Goal: Information Seeking & Learning: Check status

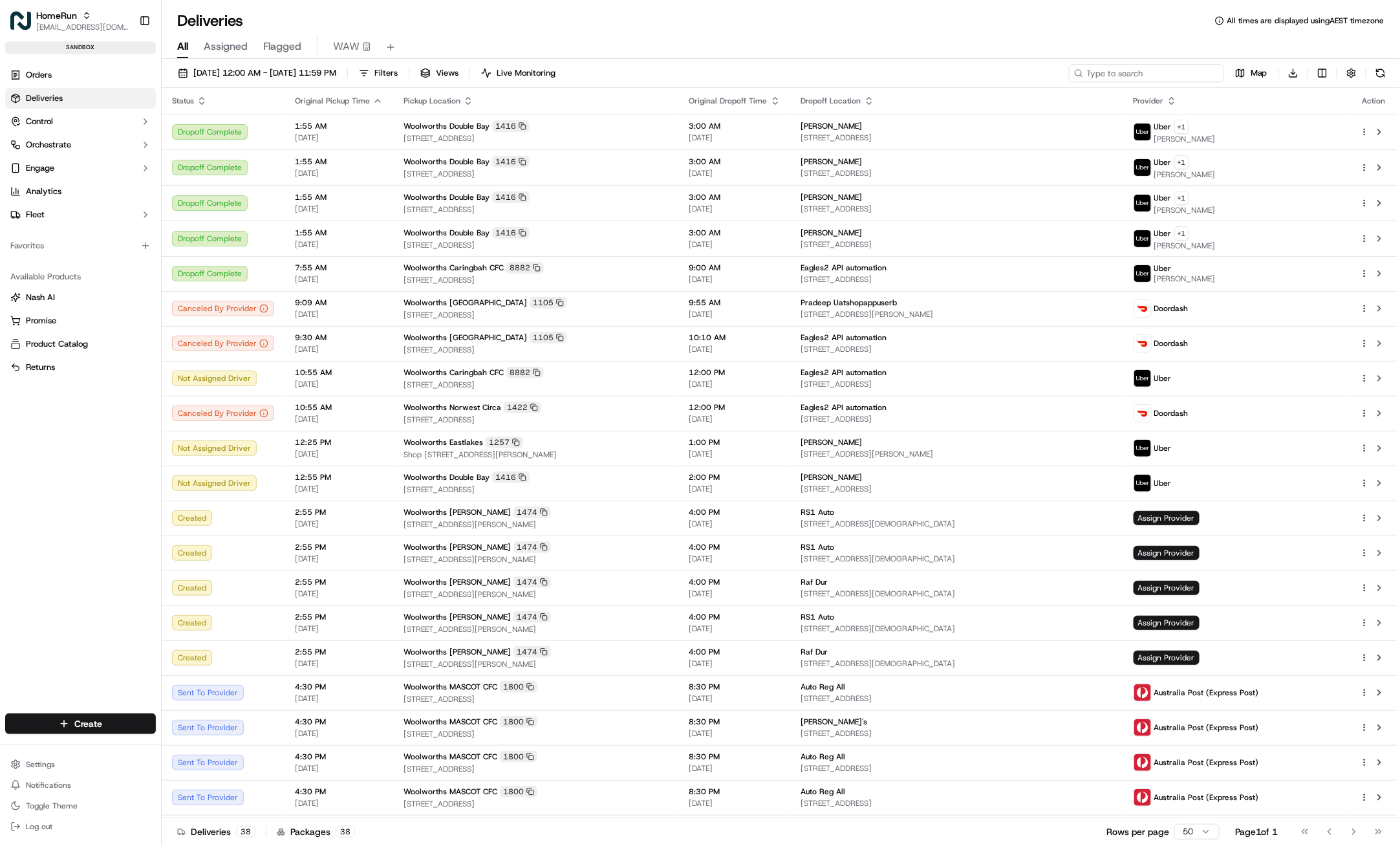
click at [1180, 71] on input at bounding box center [1146, 73] width 155 height 18
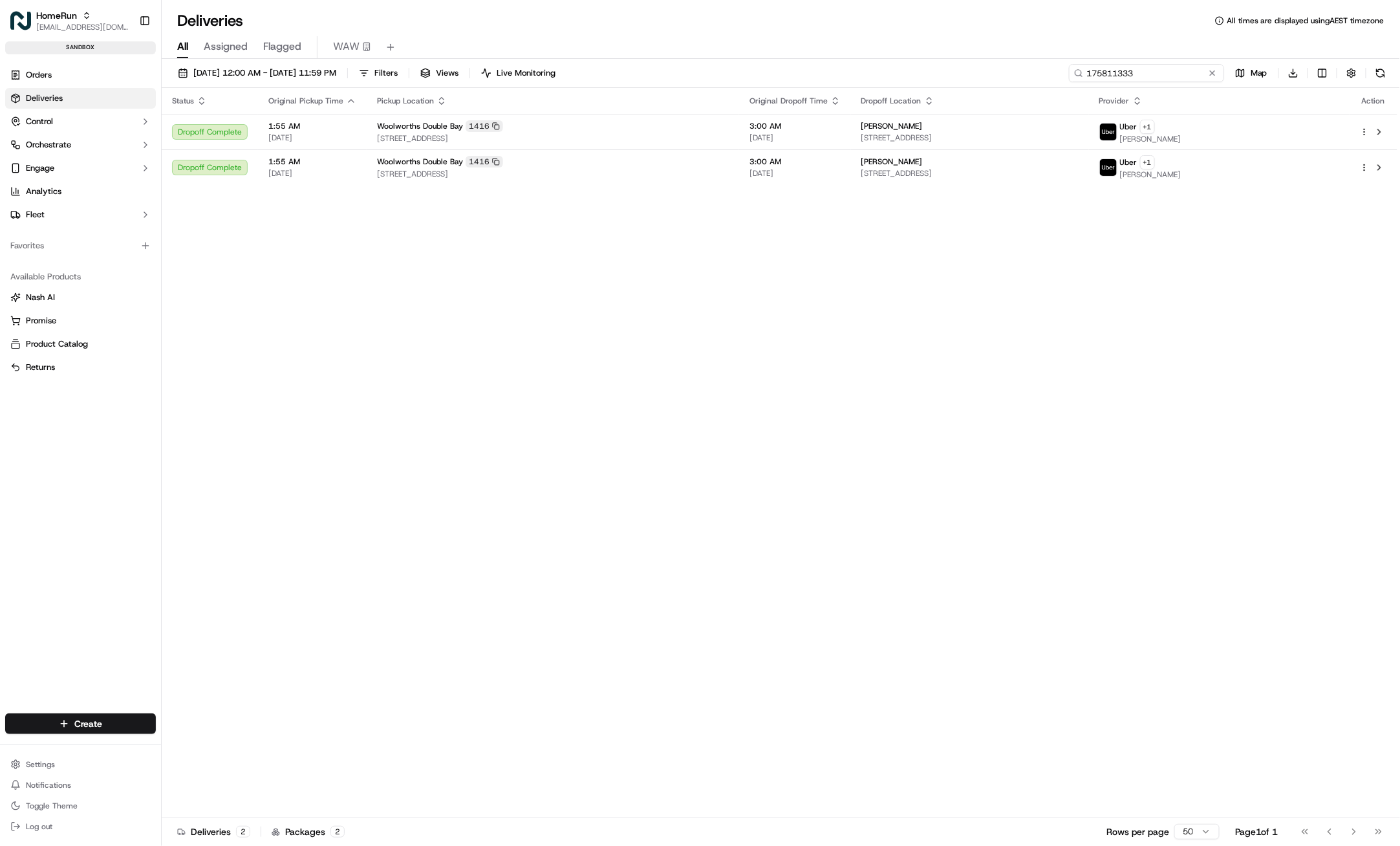
type input "175811333"
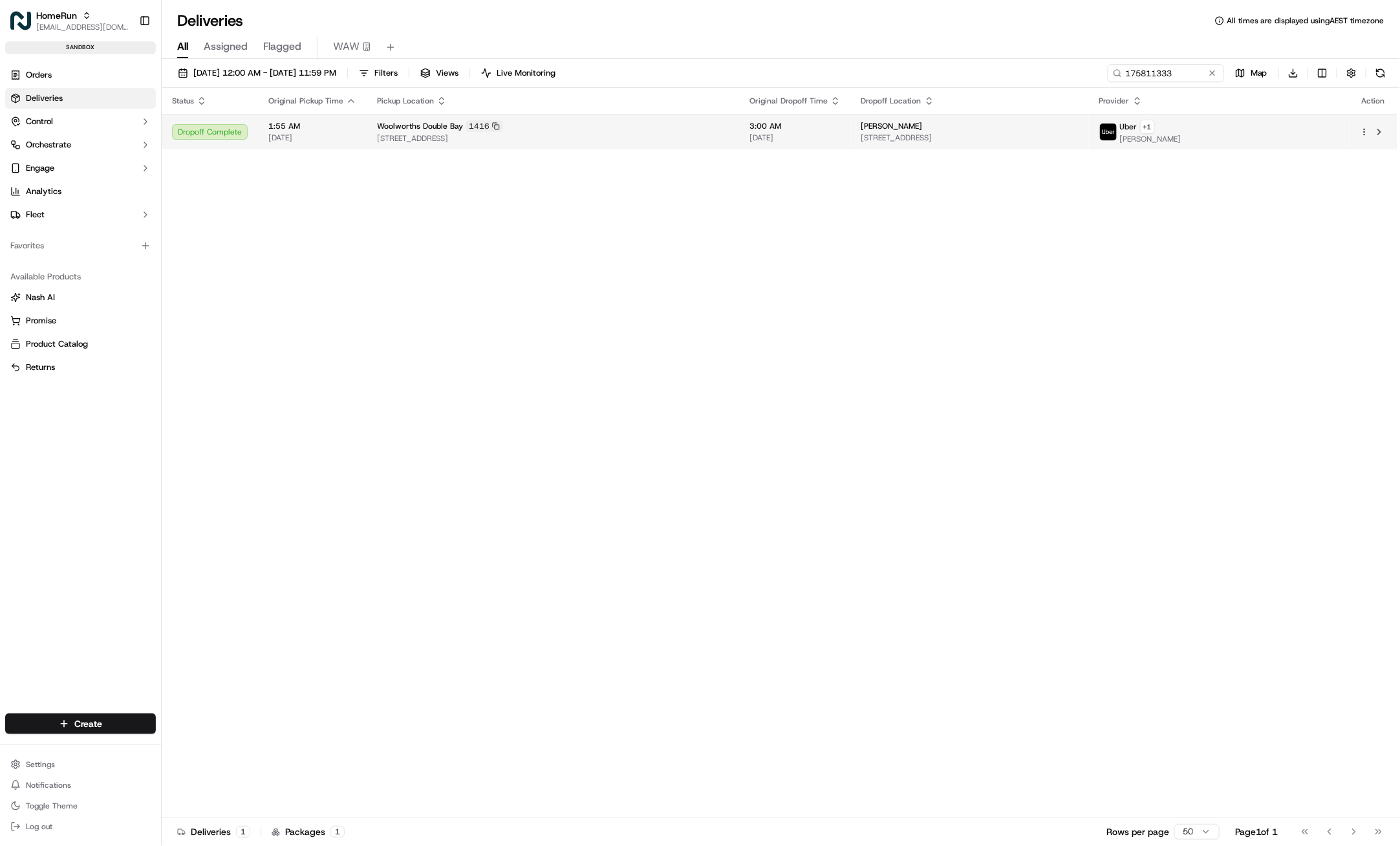
click at [671, 138] on span "[STREET_ADDRESS]" at bounding box center [552, 138] width 351 height 10
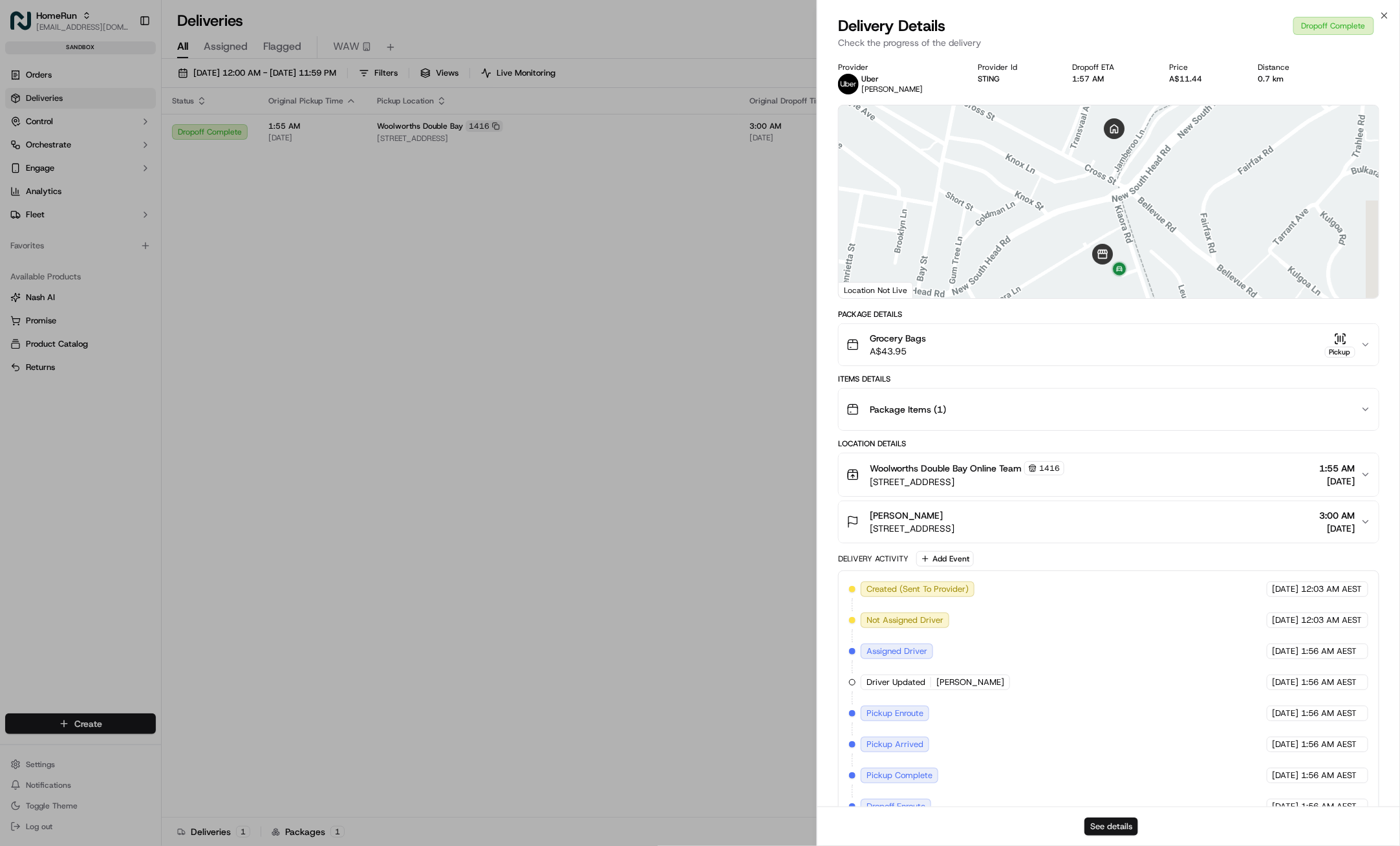
click at [1126, 836] on button "See details" at bounding box center [1111, 827] width 54 height 18
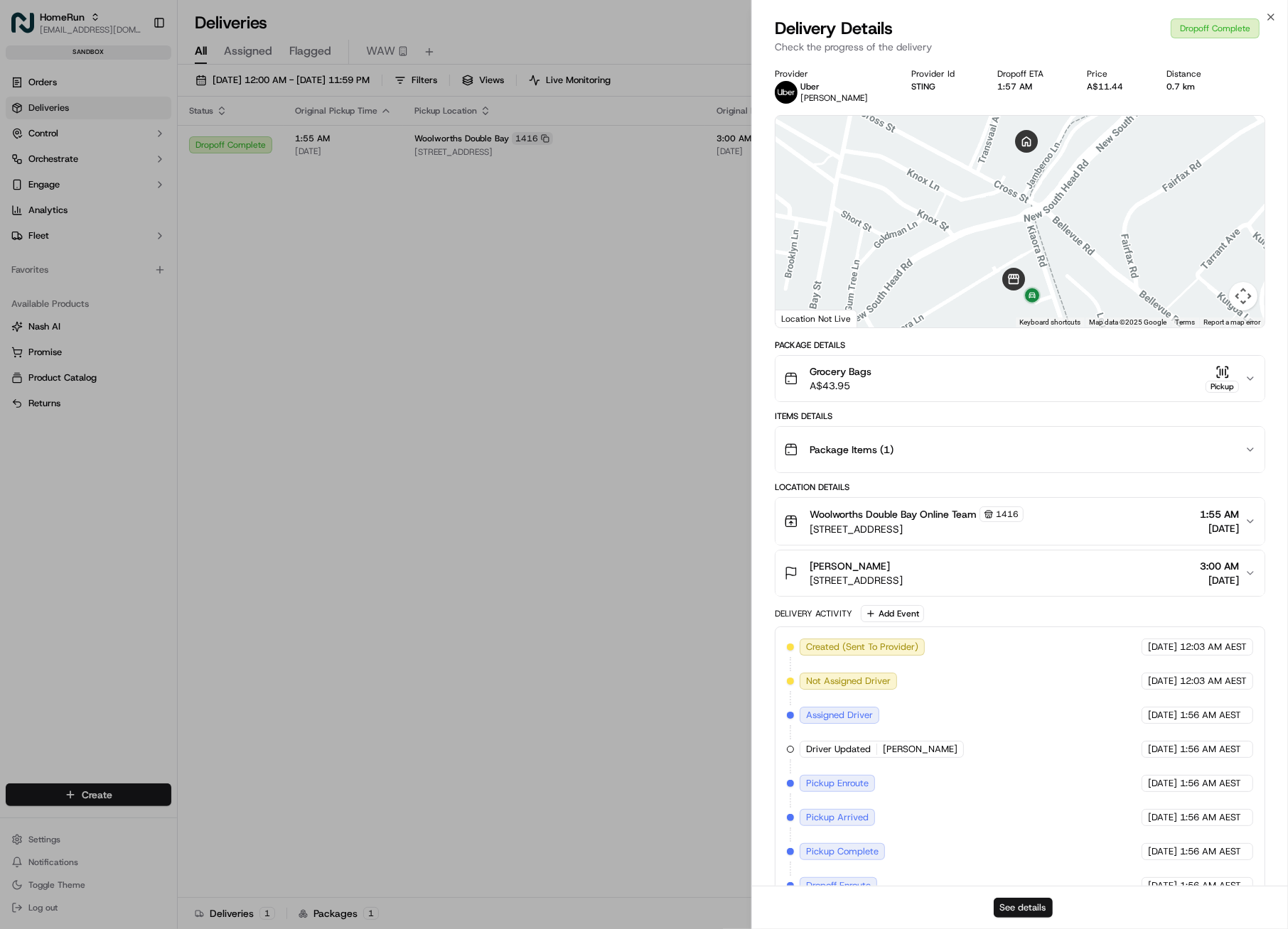
click at [1025, 911] on button "See details" at bounding box center [1023, 908] width 59 height 20
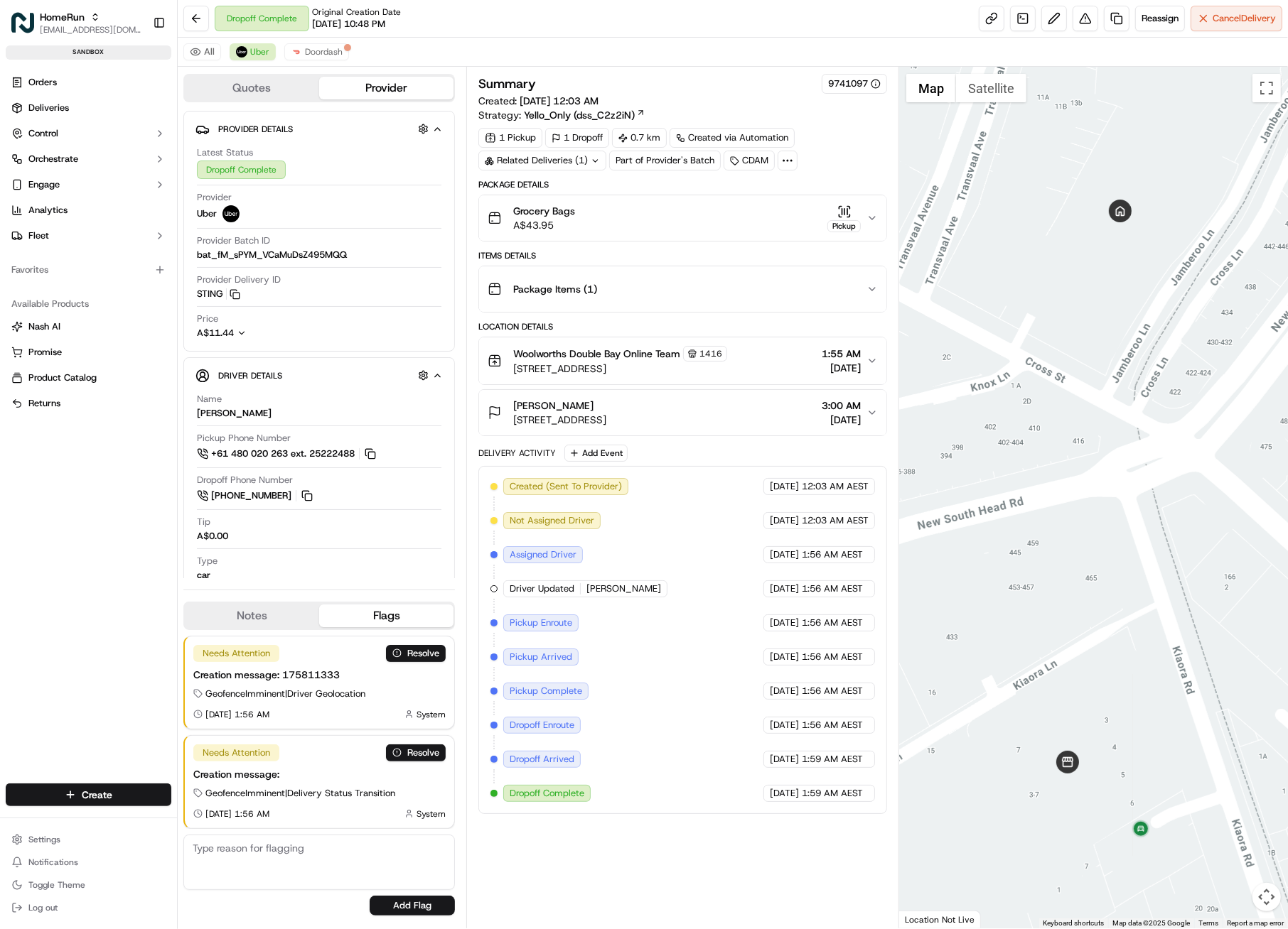
click at [793, 165] on icon at bounding box center [787, 160] width 13 height 13
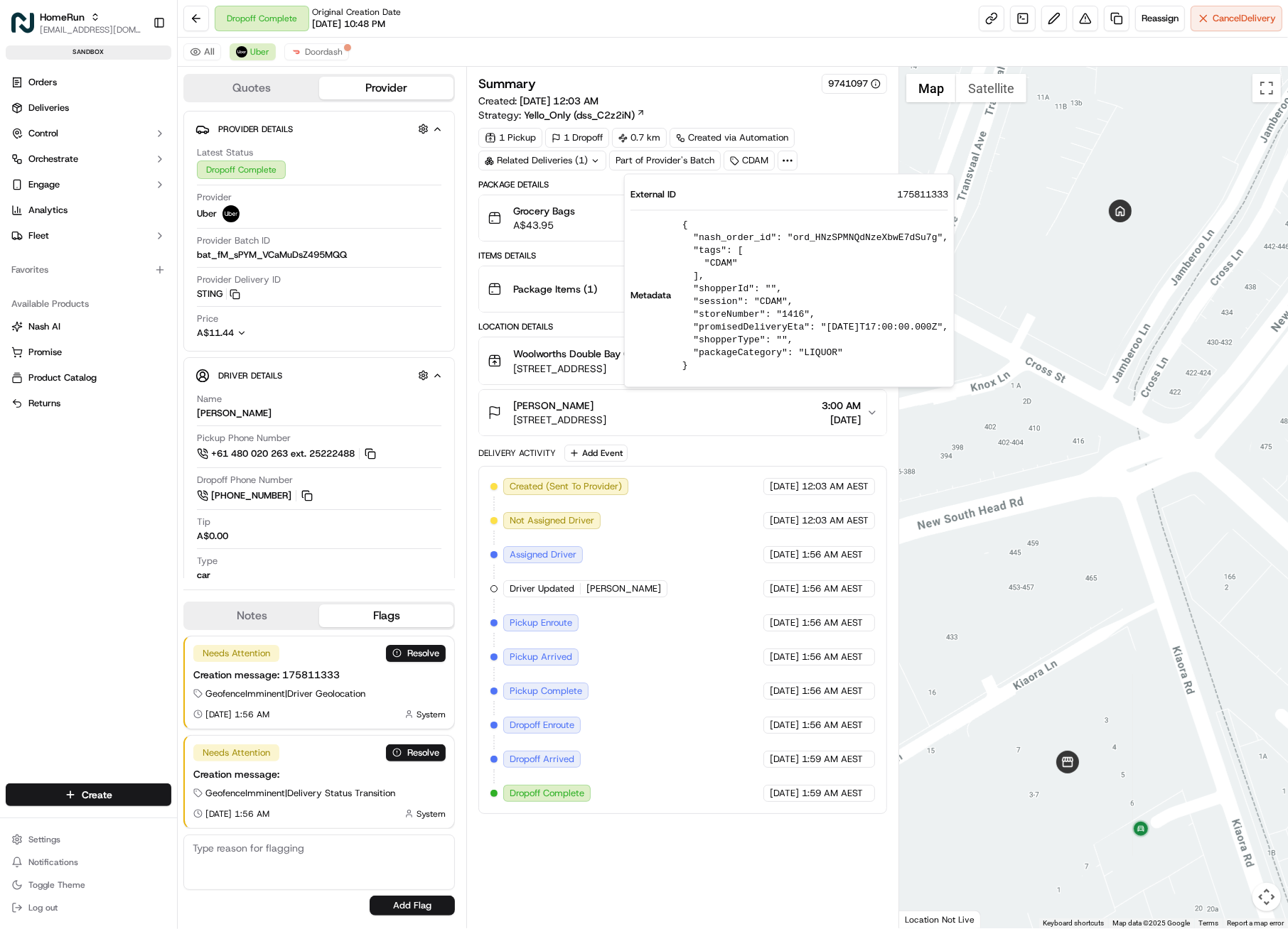
click at [791, 165] on icon at bounding box center [787, 160] width 13 height 13
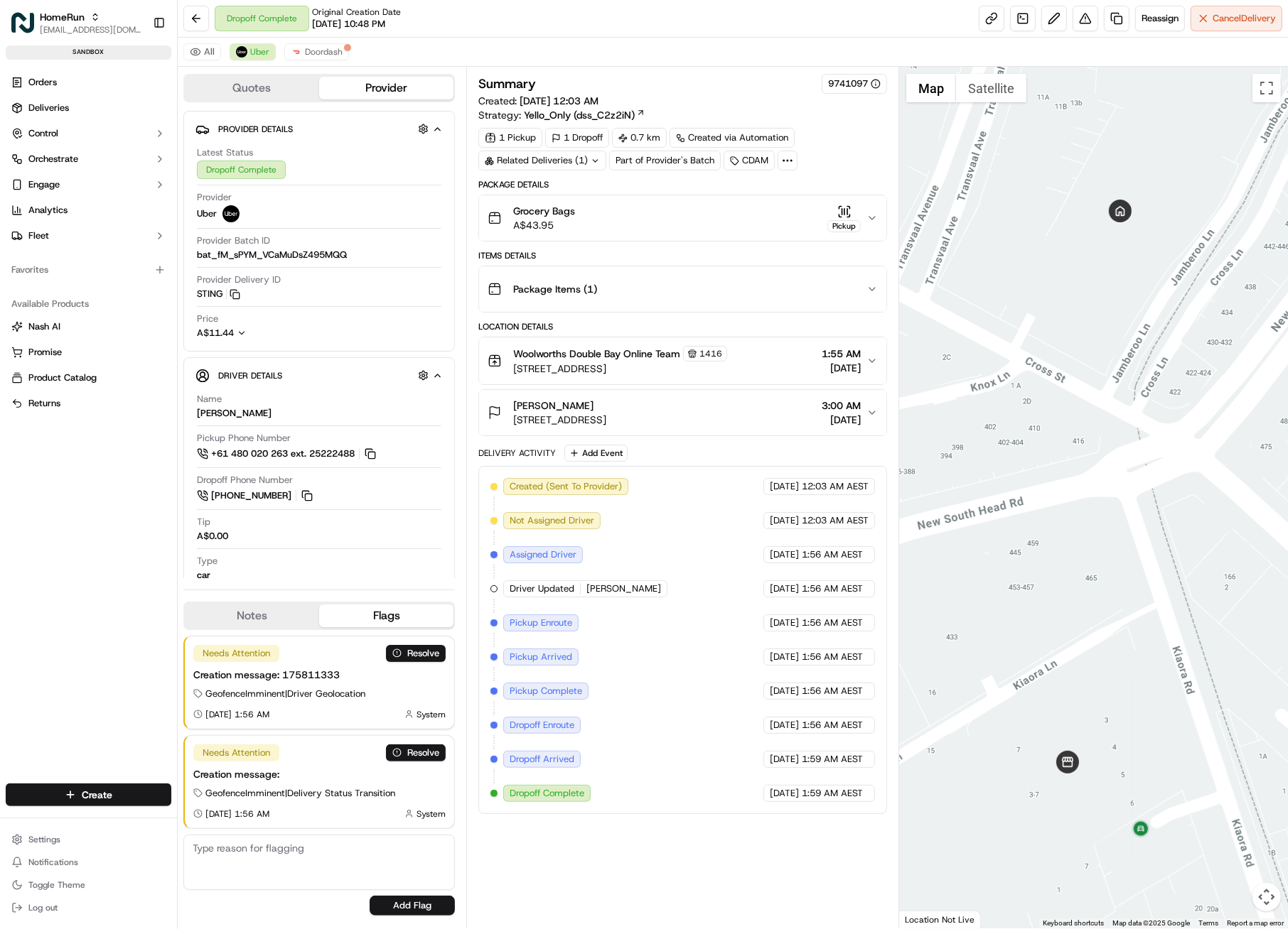
click at [670, 287] on div "Package Items ( 1 )" at bounding box center [677, 288] width 379 height 29
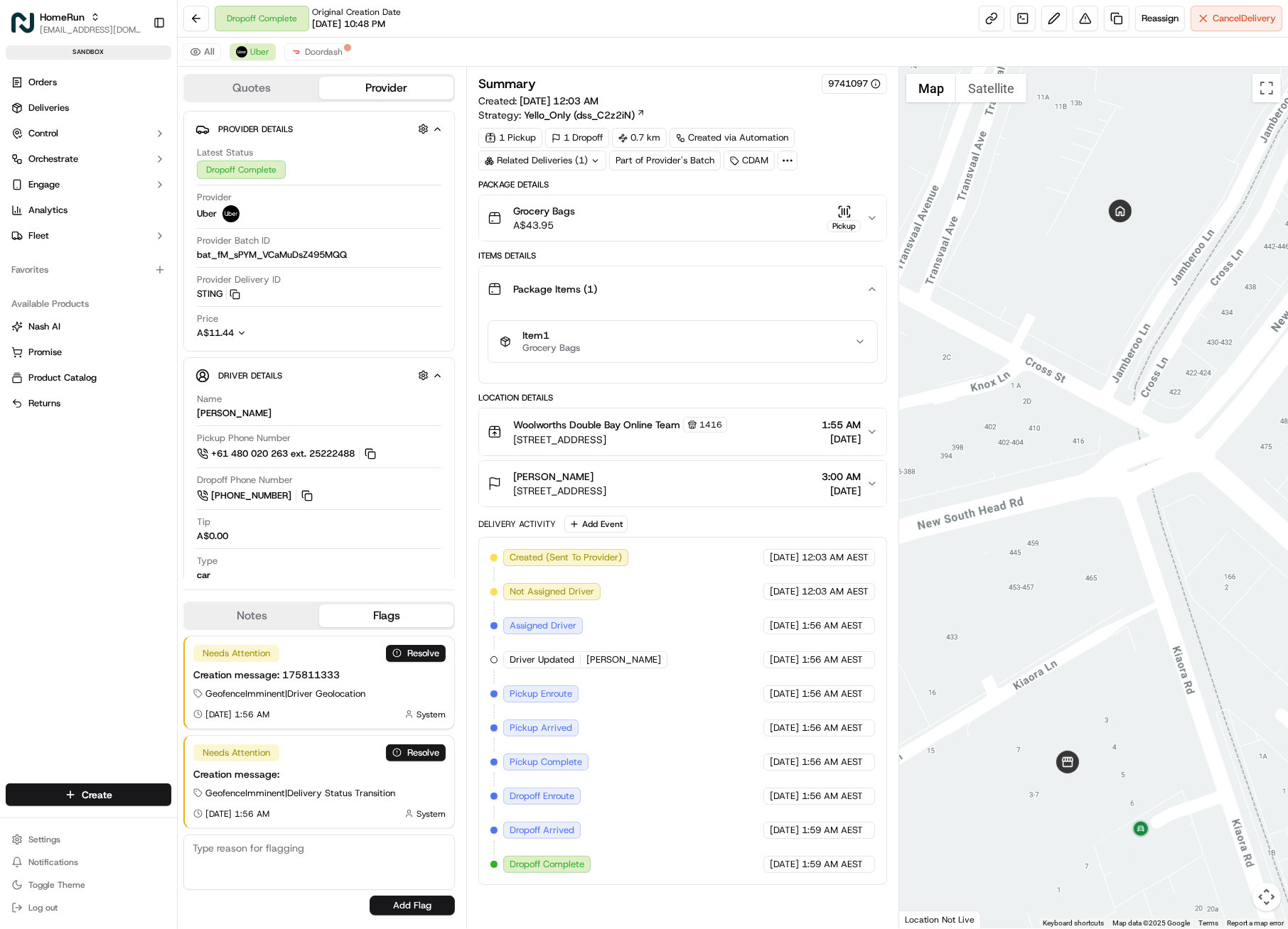
click at [622, 346] on div "Item 1 Grocery Bags" at bounding box center [677, 342] width 355 height 24
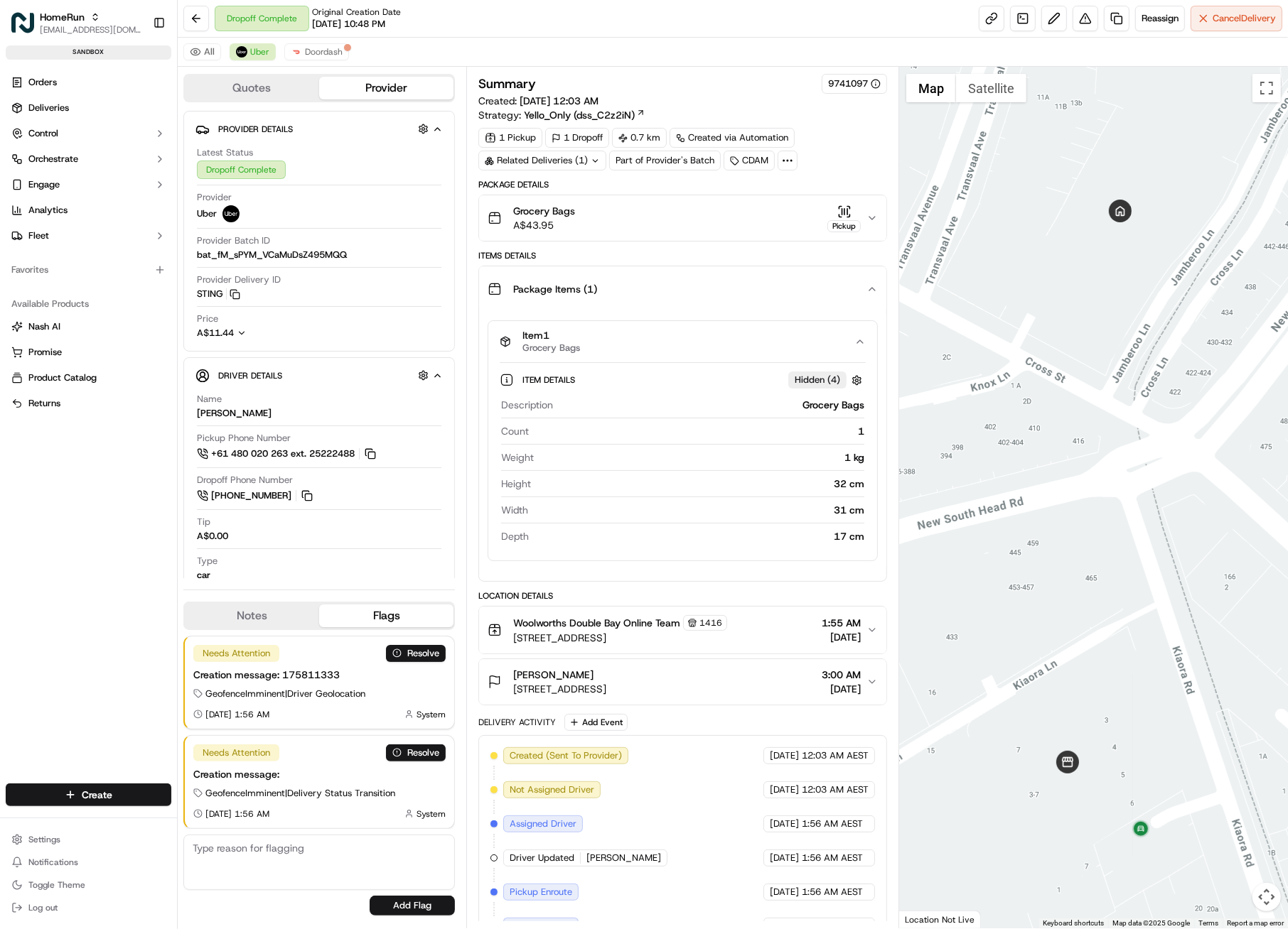
click at [771, 215] on div "Grocery Bags A$43.95 Pickup" at bounding box center [677, 218] width 379 height 29
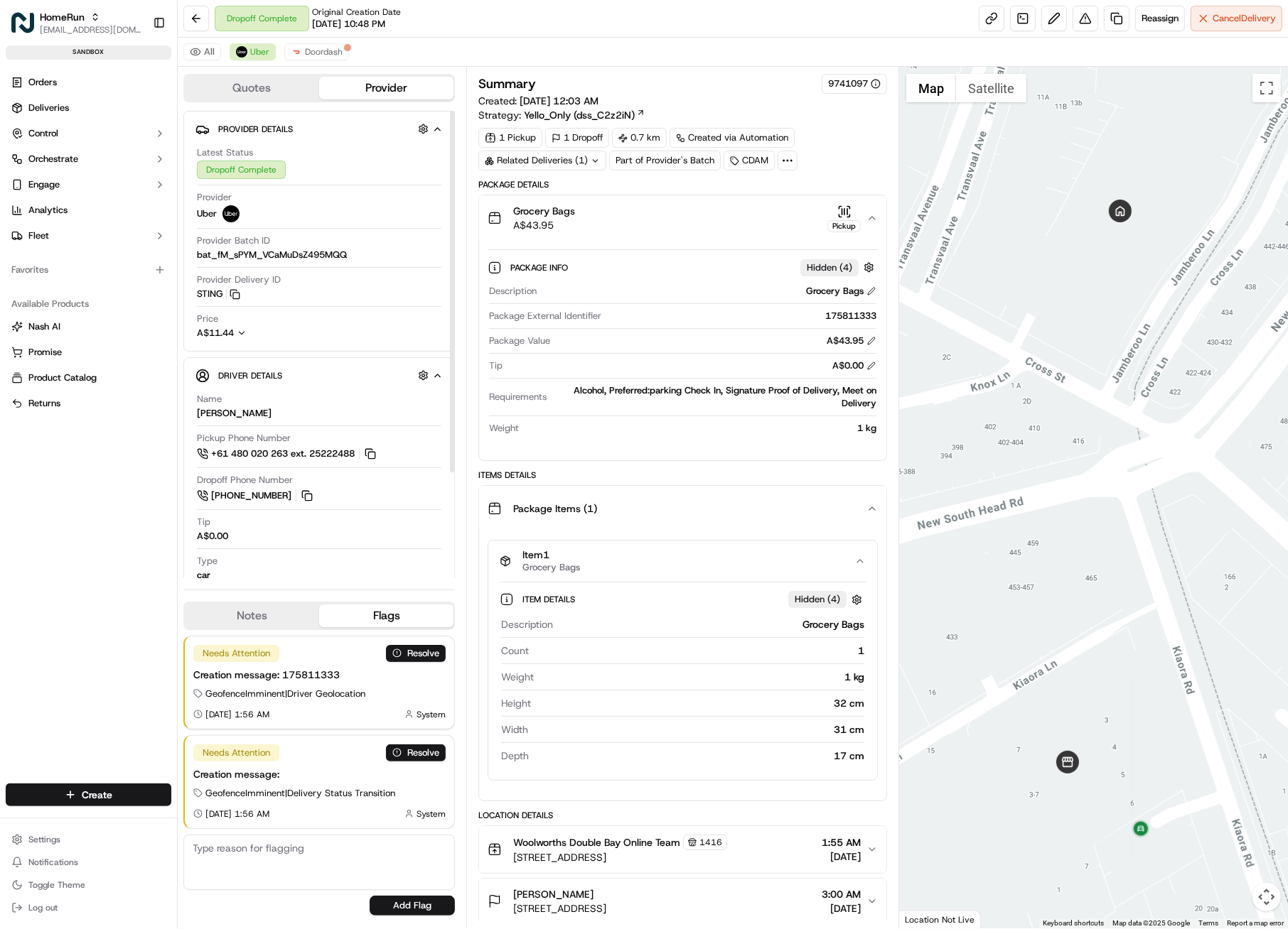
click at [857, 320] on div "175811333" at bounding box center [741, 316] width 269 height 13
copy div "175811333"
click at [870, 317] on div "175811333" at bounding box center [741, 316] width 269 height 13
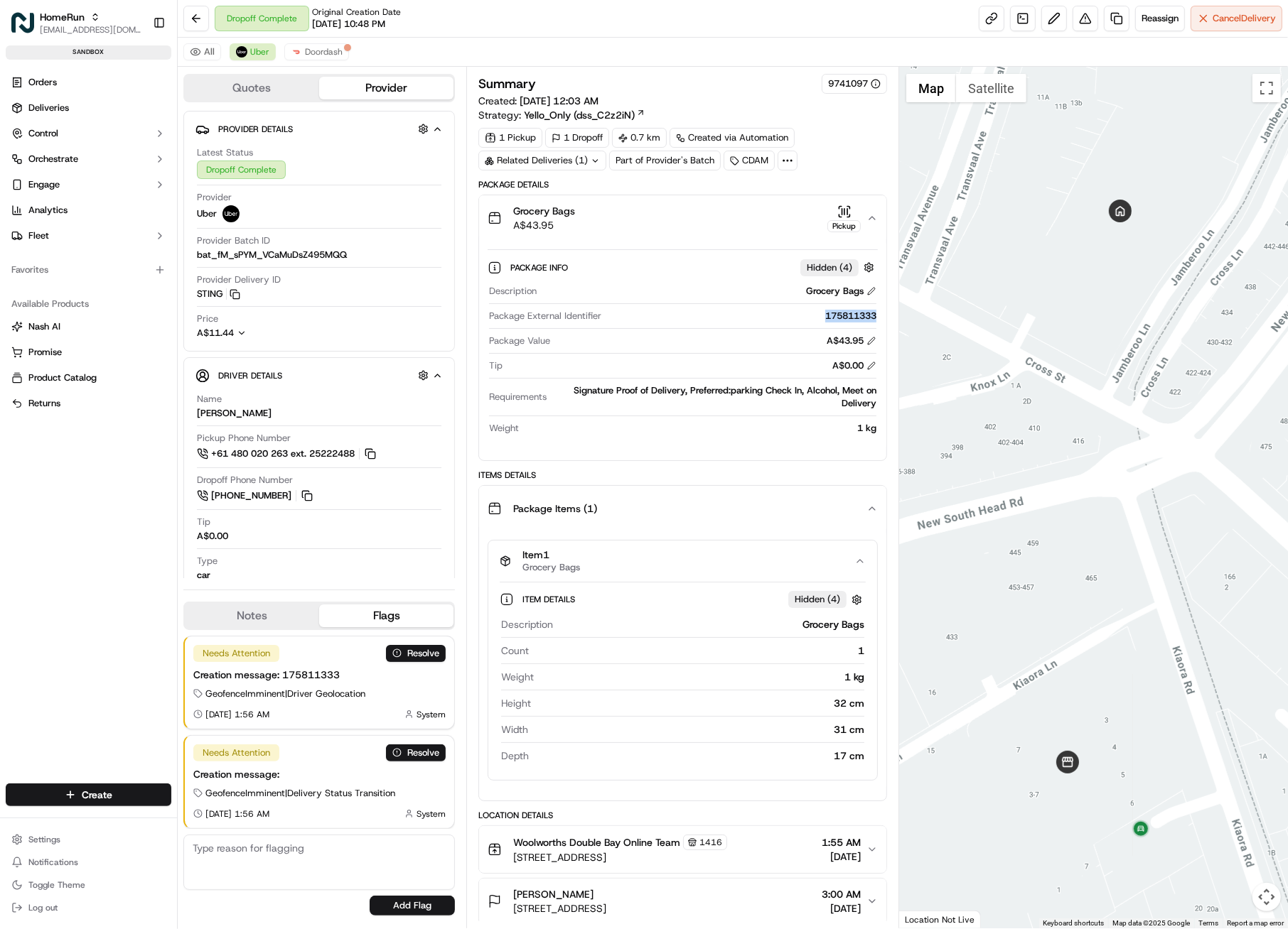
click at [839, 315] on div "175811333" at bounding box center [741, 316] width 269 height 13
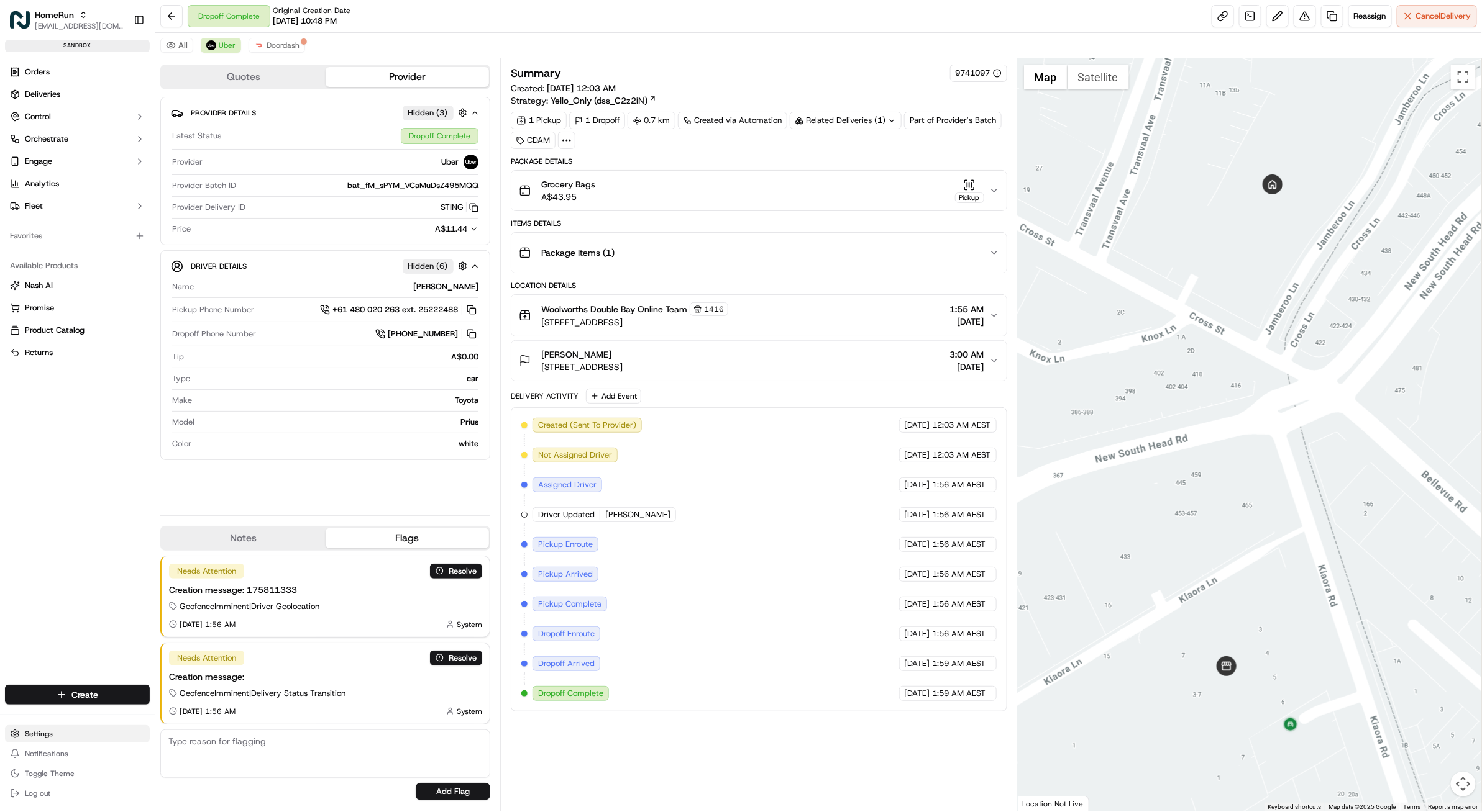
click at [69, 733] on html "HomeRun [EMAIL_ADDRESS][DOMAIN_NAME] Toggle Sidebar sandbox Orders Deliveries C…" at bounding box center [741, 406] width 1482 height 812
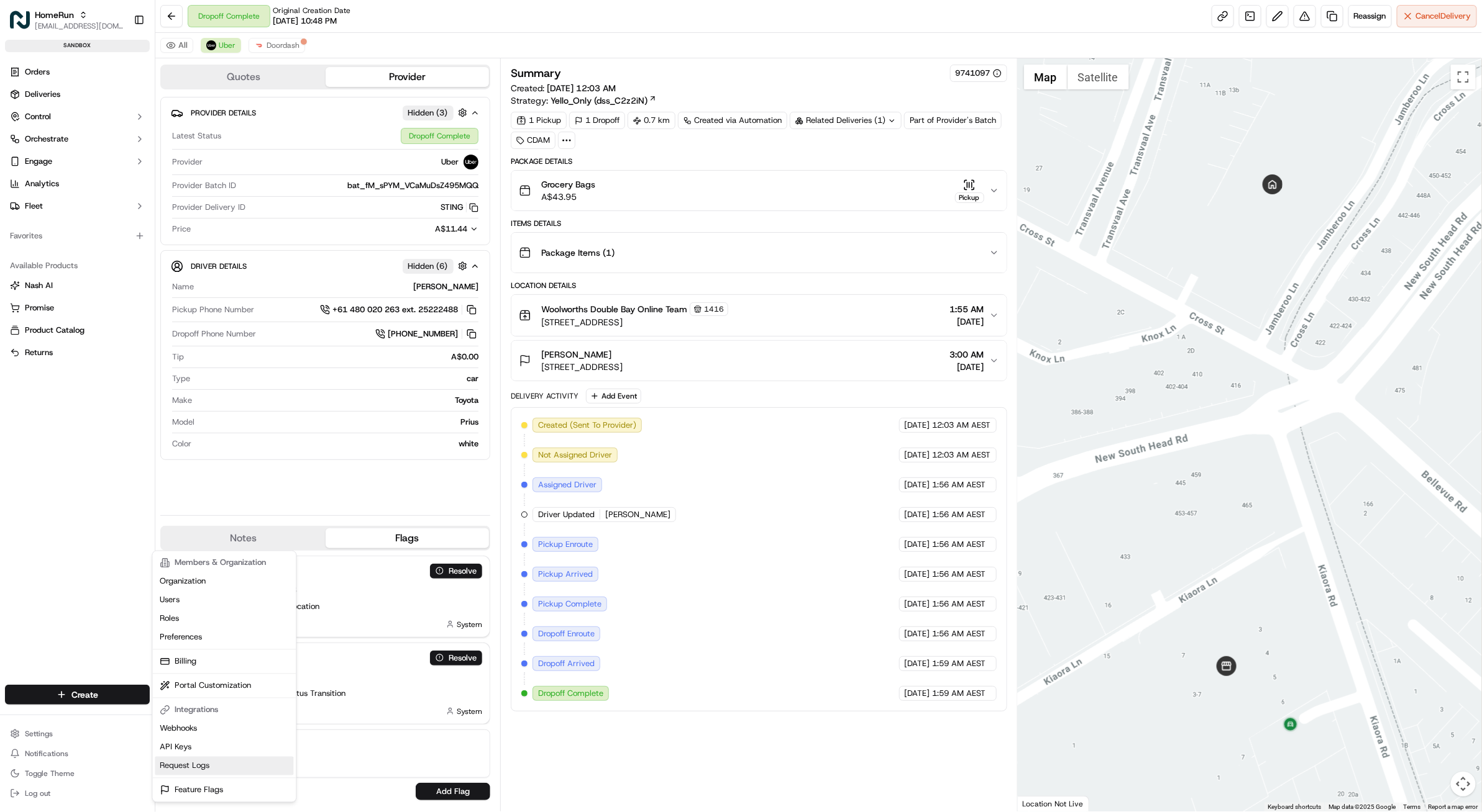
click at [207, 772] on link "Request Logs" at bounding box center [224, 766] width 139 height 19
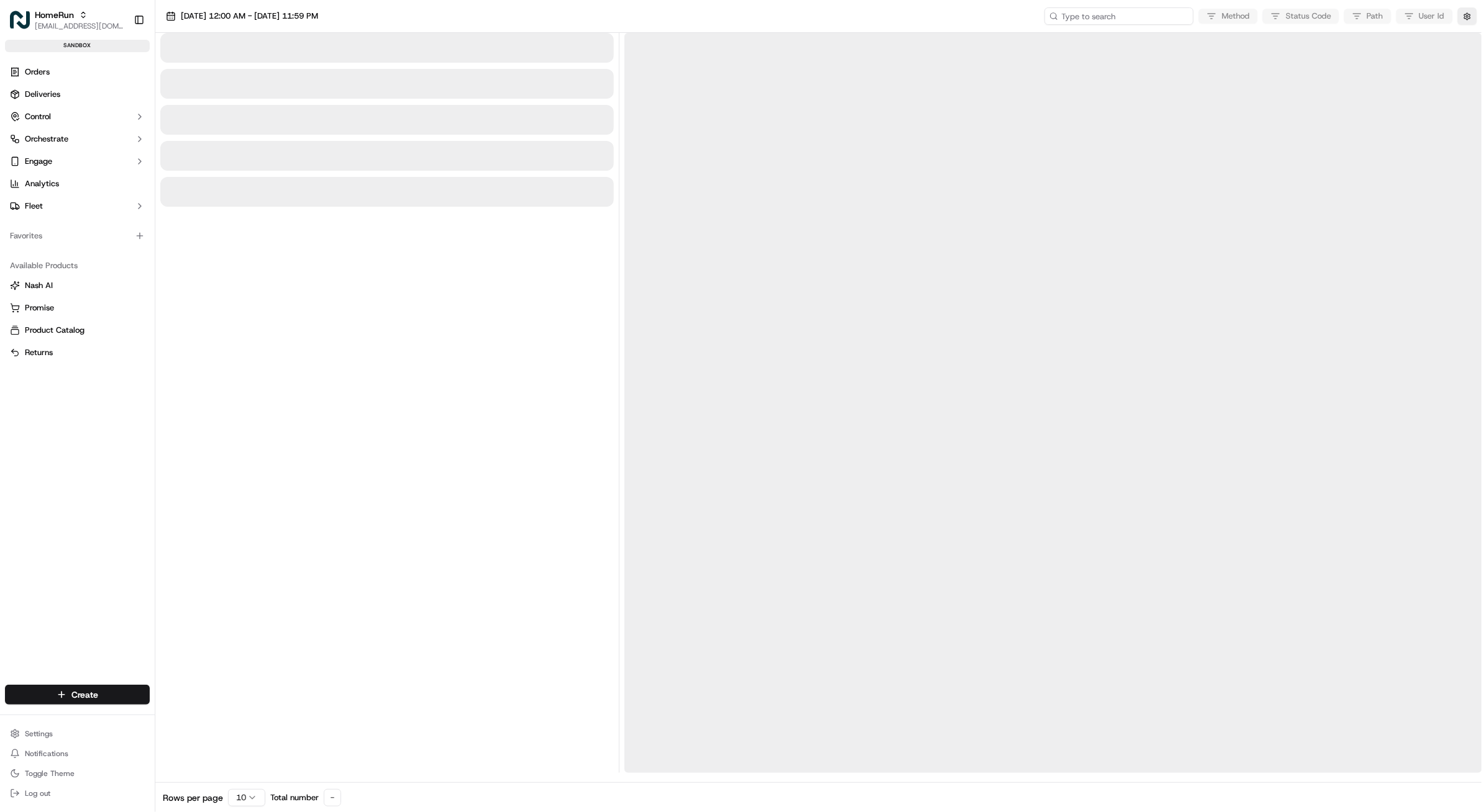
click at [1131, 19] on input at bounding box center [1119, 16] width 149 height 18
paste input "job_HNzSPMNQdNzeXbwE7dSu7g"
type input "job_HNzSPMNQdNzeXbwE7dSu7g"
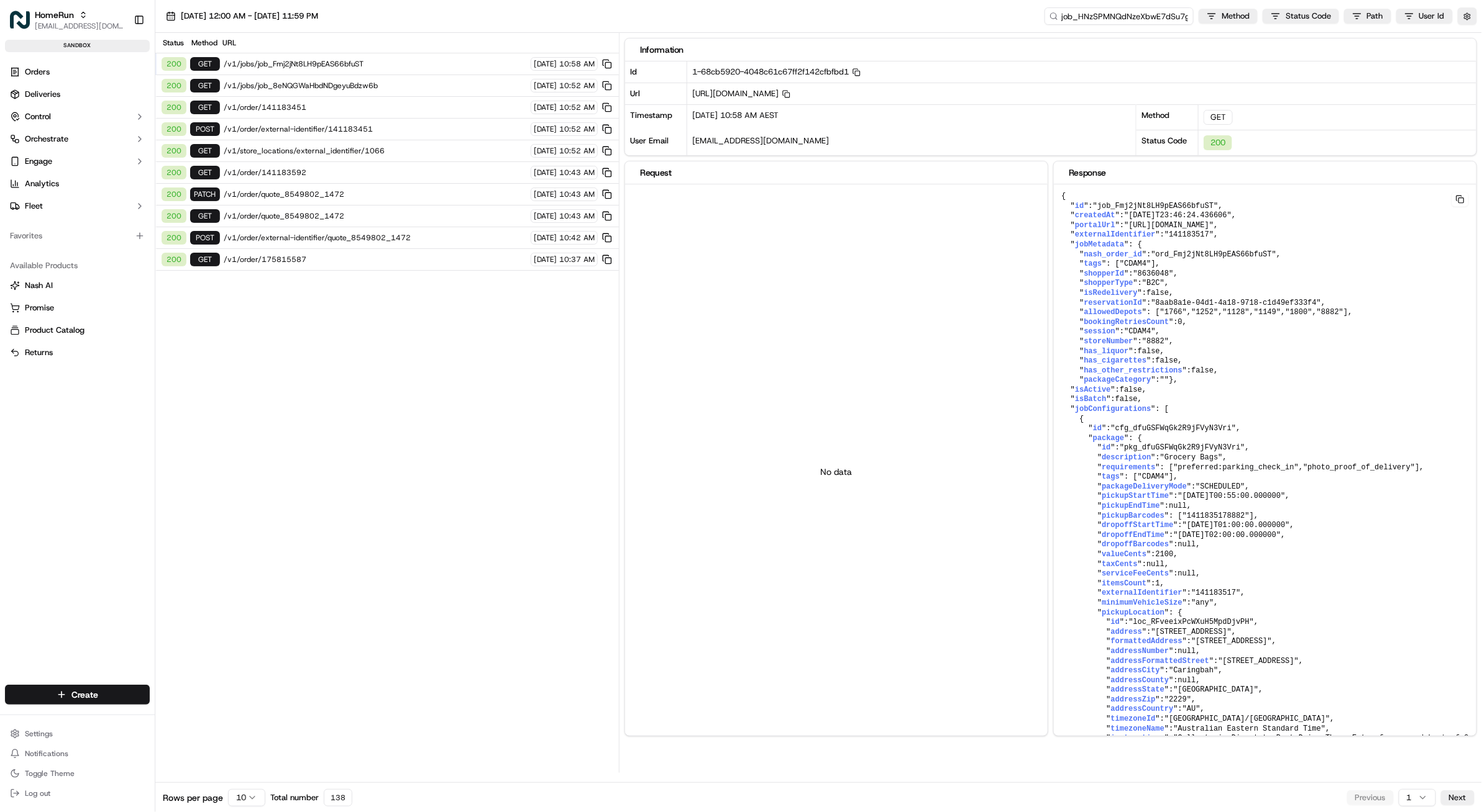
scroll to position [0, 2]
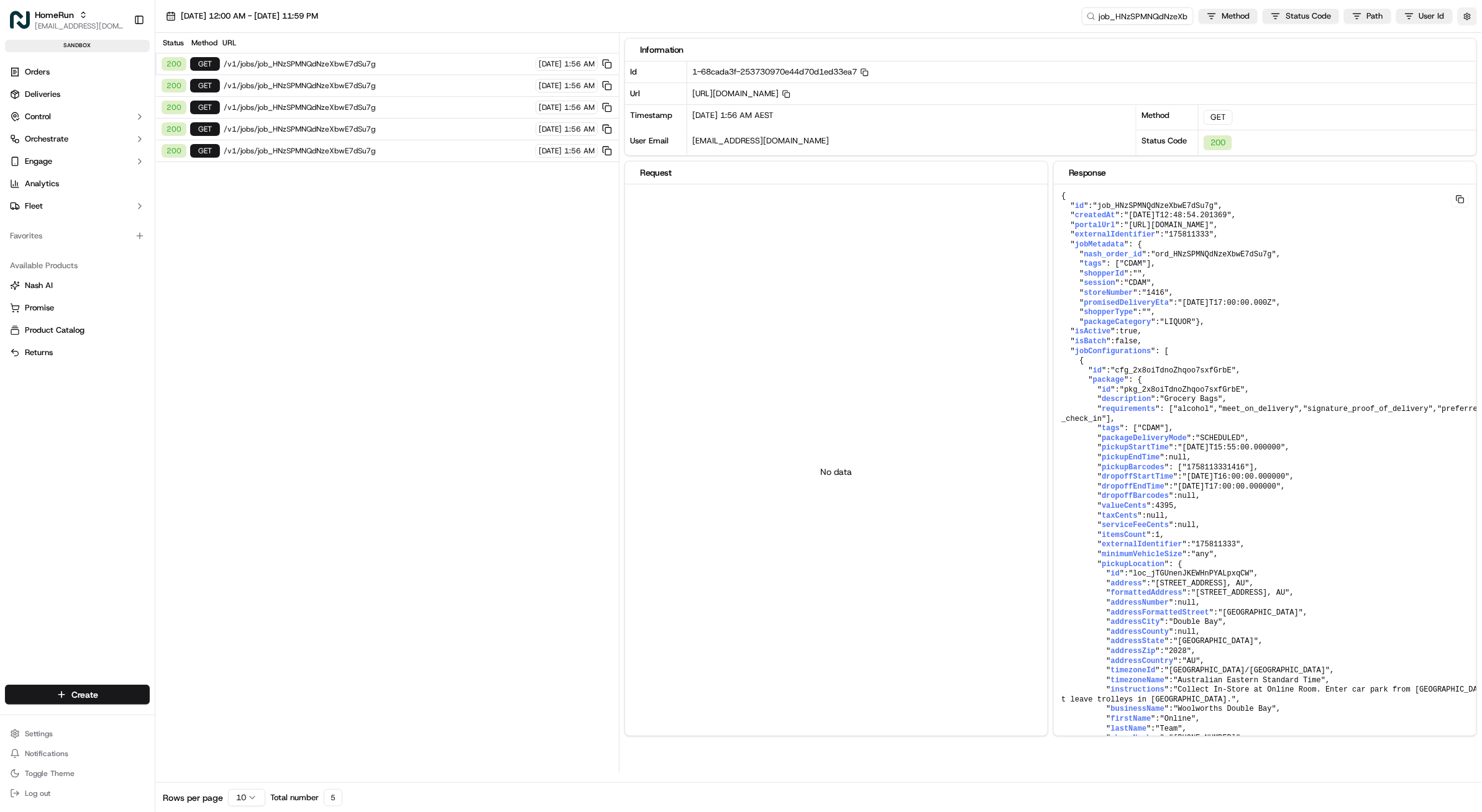
click at [1465, 14] on button "button" at bounding box center [1467, 16] width 19 height 18
click at [1467, 35] on button "Display Only Provider Logs" at bounding box center [1469, 39] width 10 height 10
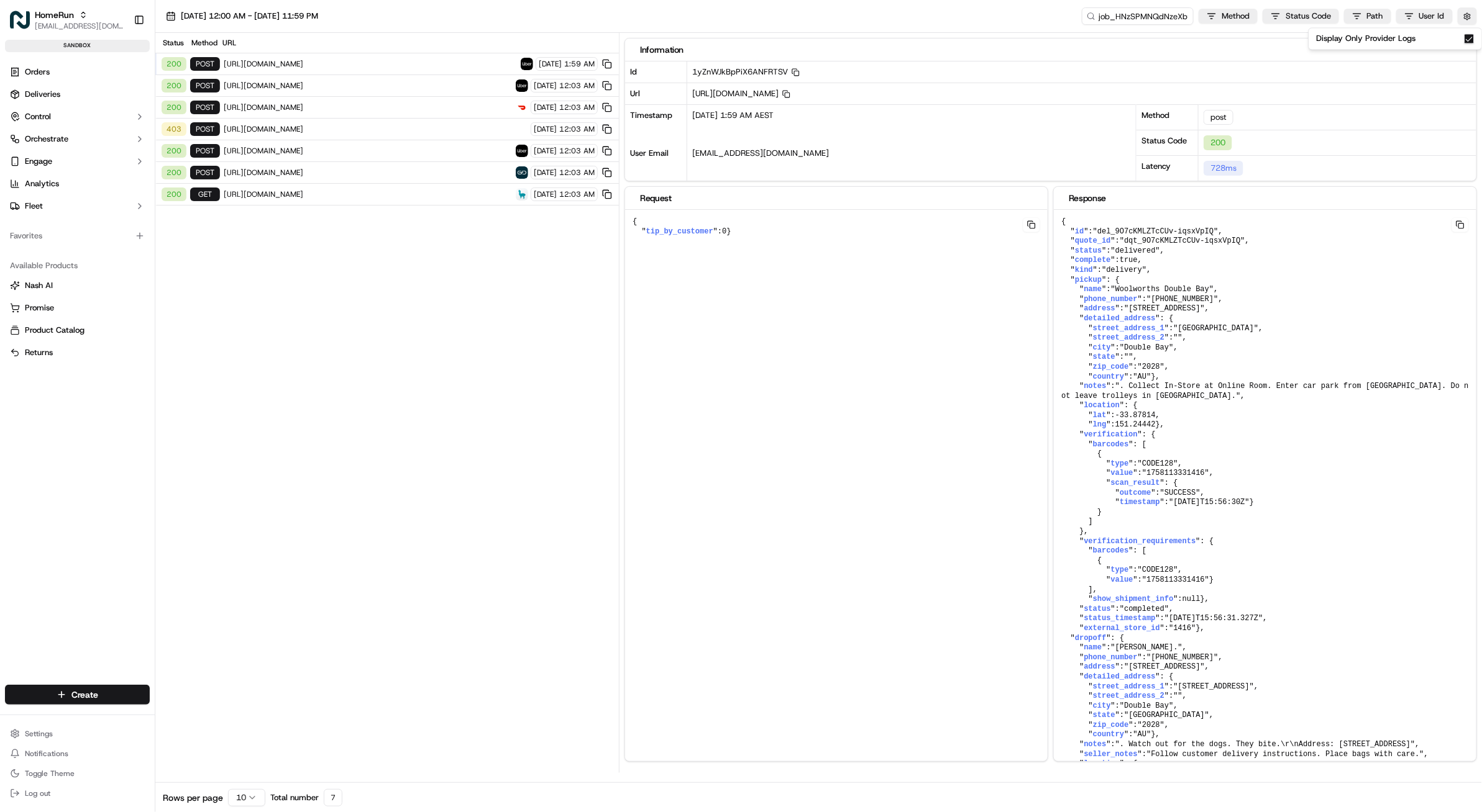
click at [335, 333] on div "Status Method URL 200 post [URL][DOMAIN_NAME] [DATE] 1:59 AM 200 post [URL][DOM…" at bounding box center [387, 403] width 463 height 740
click at [336, 81] on span "[URL][DOMAIN_NAME]" at bounding box center [368, 85] width 289 height 10
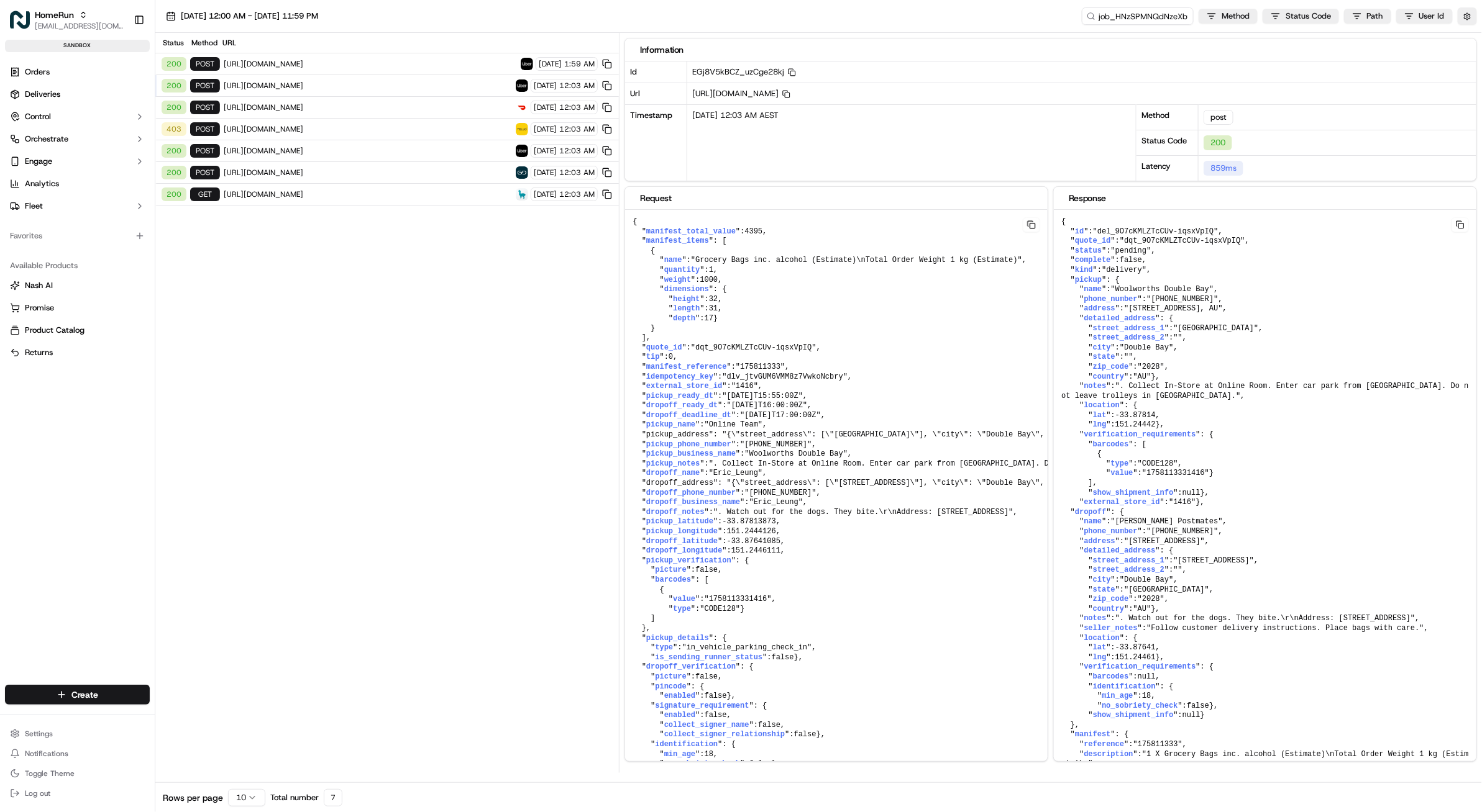
click at [345, 64] on span "[URL][DOMAIN_NAME]" at bounding box center [371, 64] width 293 height 10
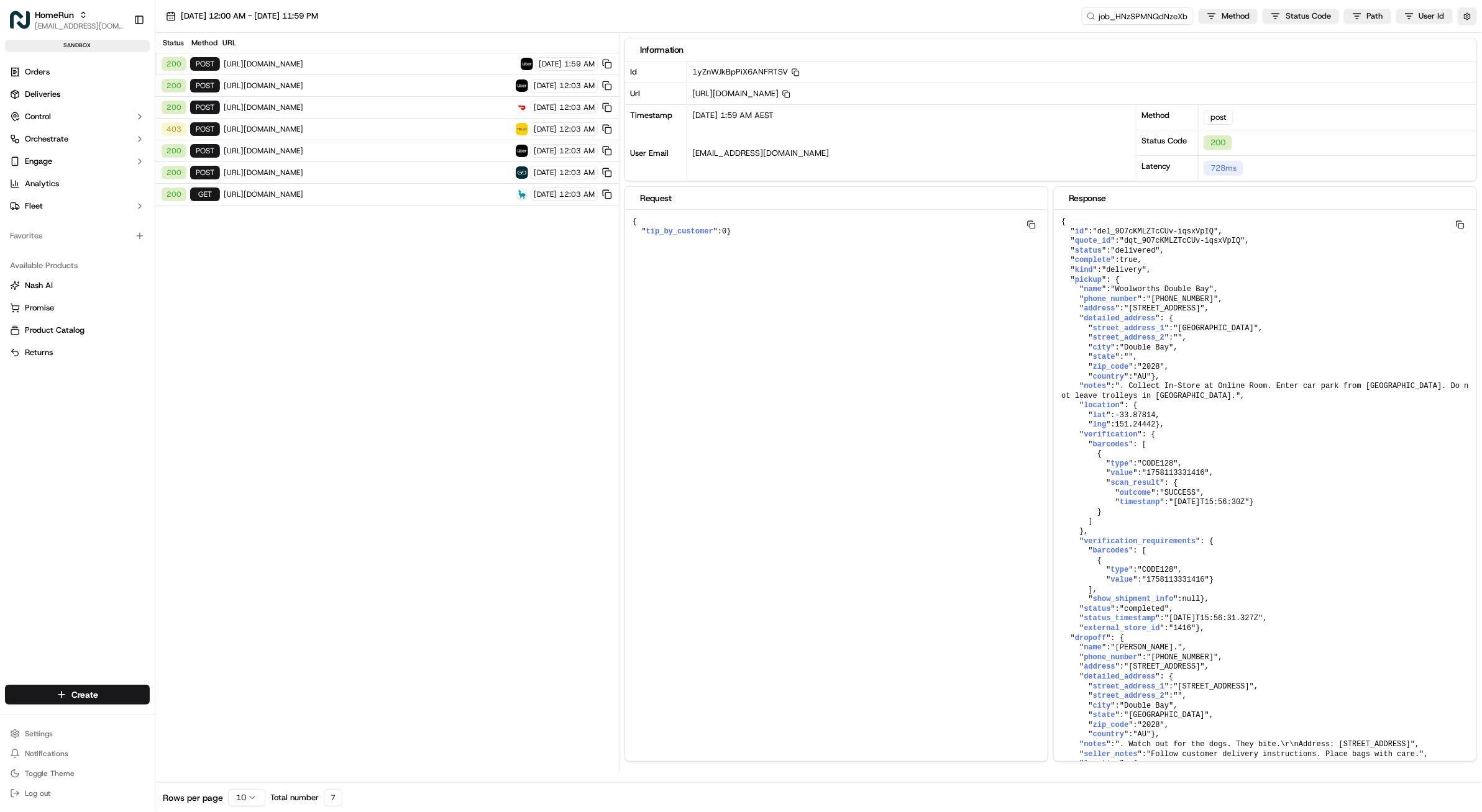
click at [344, 83] on span "[URL][DOMAIN_NAME]" at bounding box center [368, 85] width 289 height 10
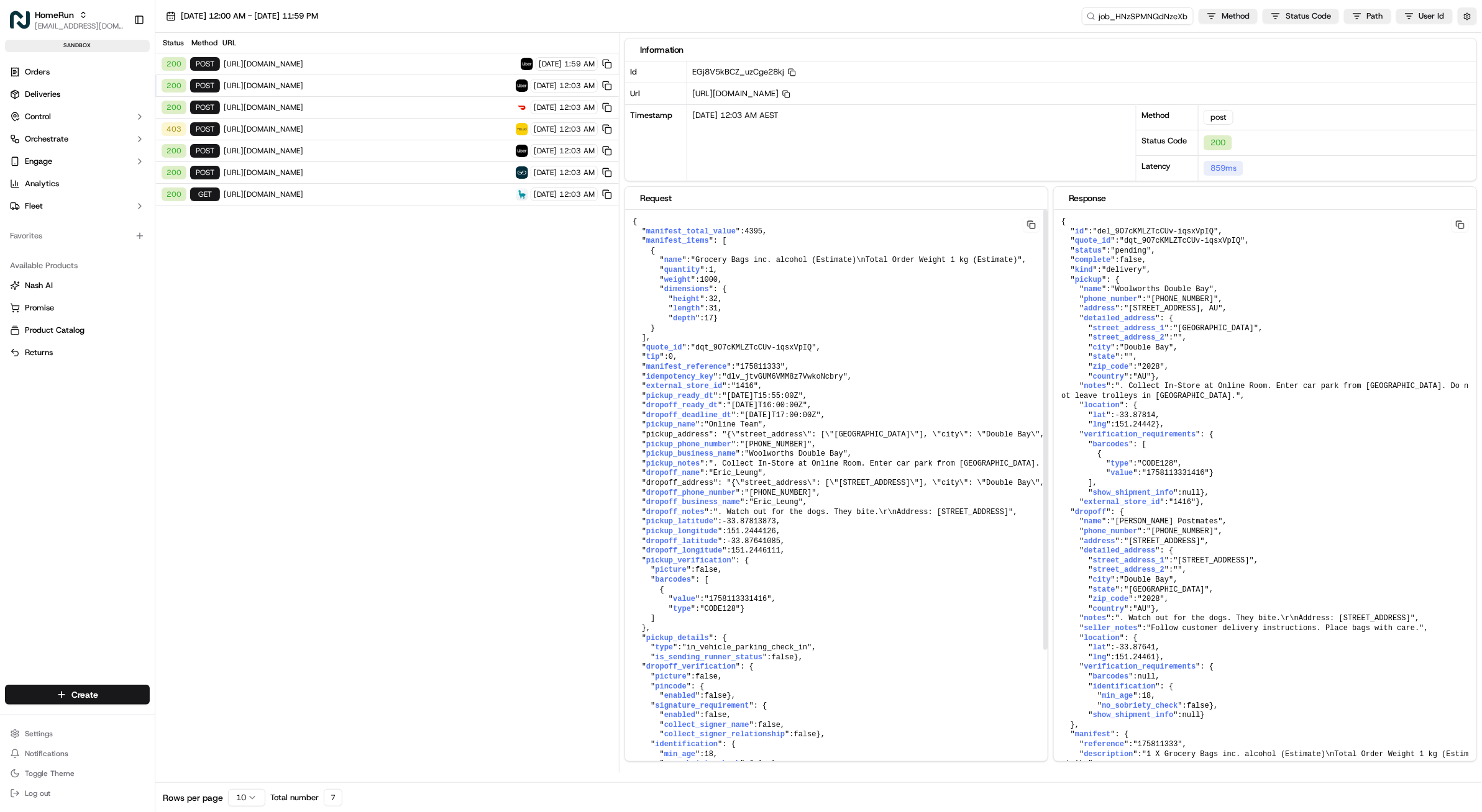
click at [856, 365] on pre "{ " manifest_total_value ": 4395 , " manifest_items ": [ { " name ": "Grocery B…" at bounding box center [988, 547] width 726 height 673
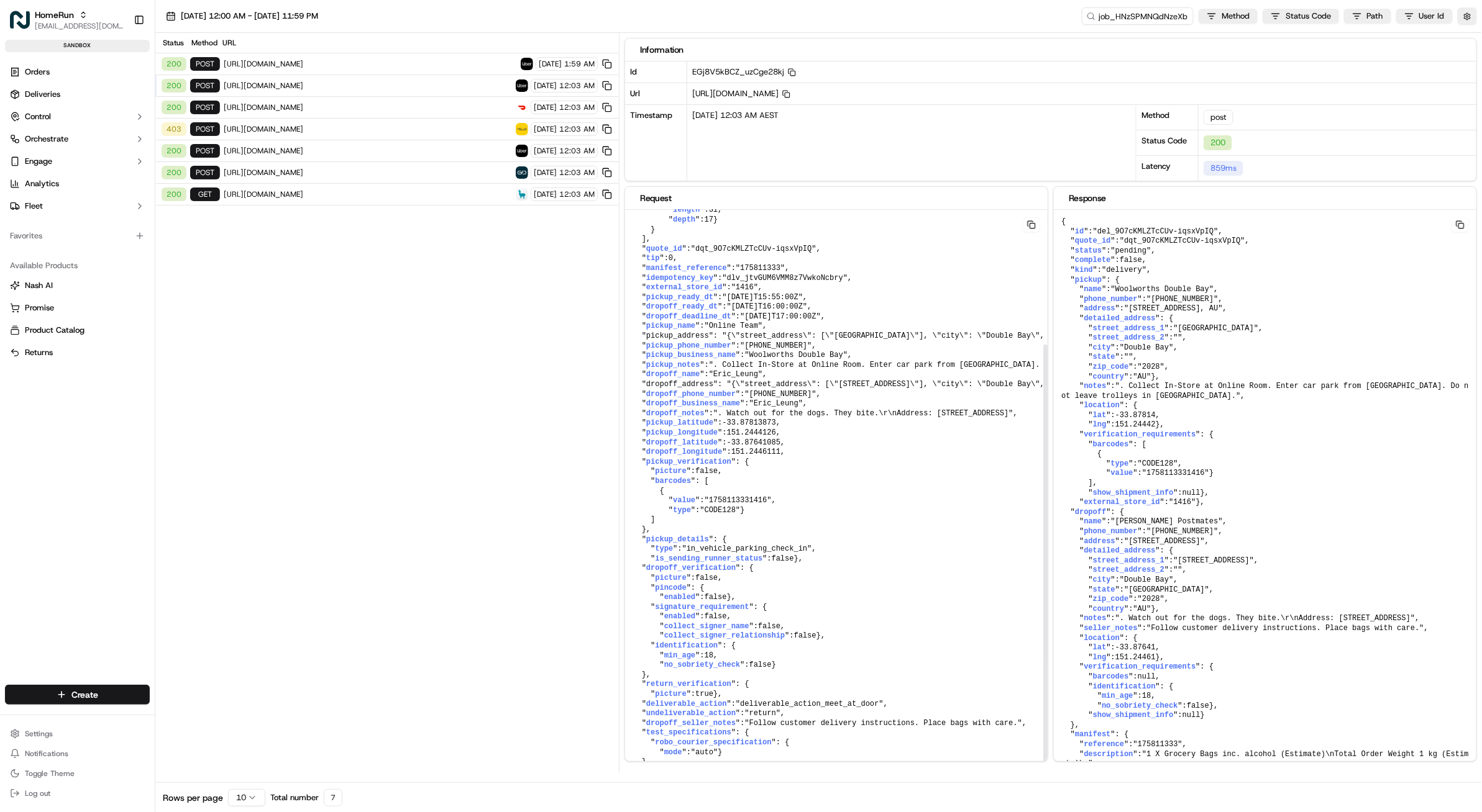
scroll to position [176, 0]
click at [684, 661] on span "no_sobriety_check" at bounding box center [702, 665] width 76 height 9
click at [758, 643] on pre "{ " manifest_total_value ": 4395 , " manifest_items ": [ { " name ": "Grocery B…" at bounding box center [988, 448] width 726 height 673
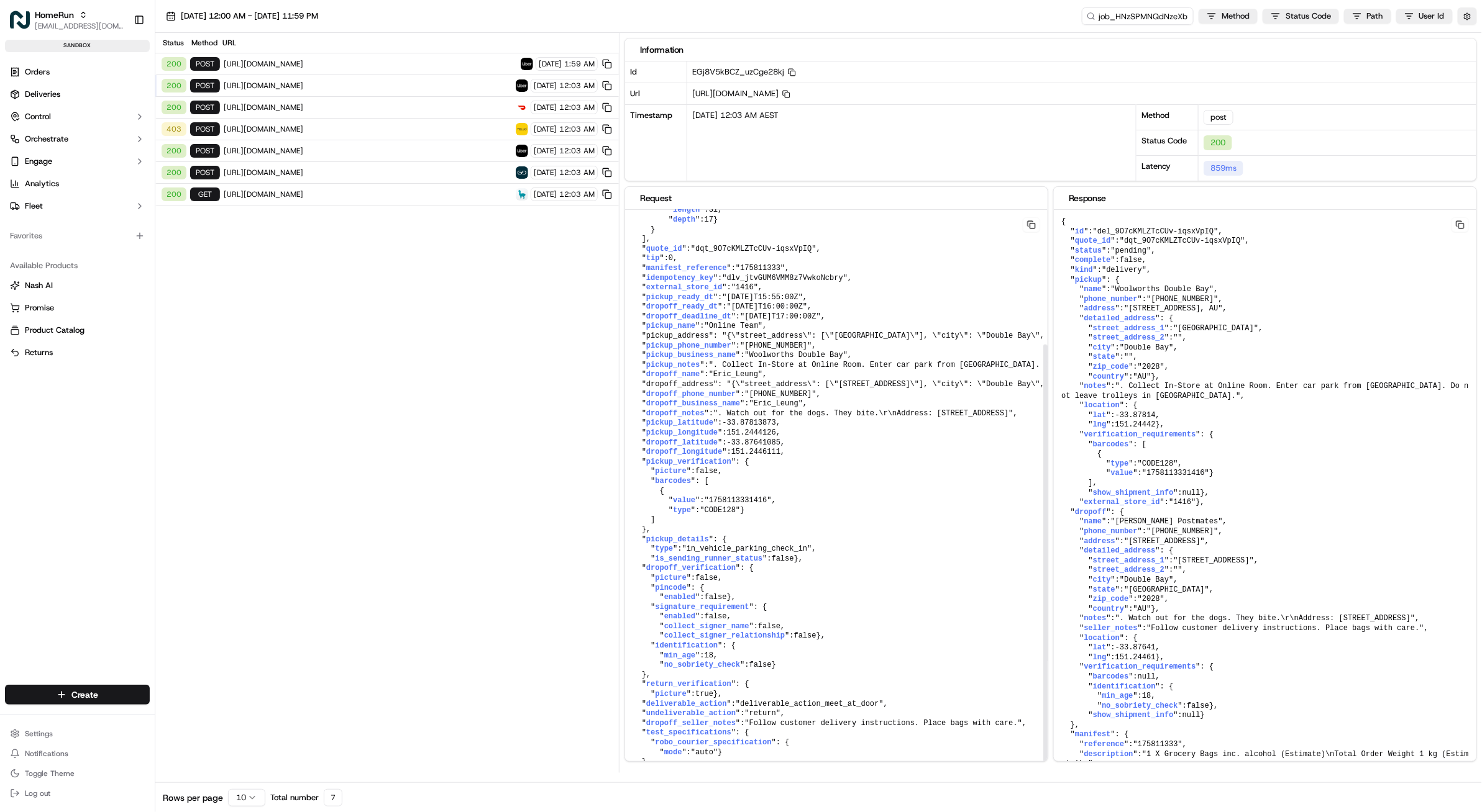
click at [760, 661] on span "false" at bounding box center [761, 665] width 23 height 9
